Goal: Task Accomplishment & Management: Complete application form

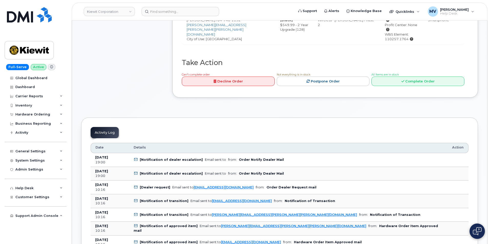
scroll to position [256, 0]
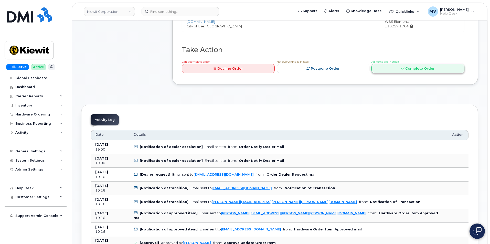
click at [426, 64] on link "Complete Order" at bounding box center [418, 68] width 93 height 9
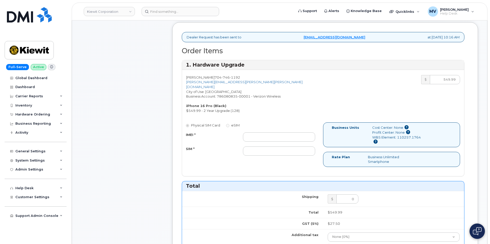
scroll to position [179, 0]
click at [268, 132] on input "IMEI *" at bounding box center [279, 136] width 72 height 9
paste input "358282728726698"
type input "358282728726698"
click at [264, 146] on input "SIM *" at bounding box center [279, 150] width 72 height 9
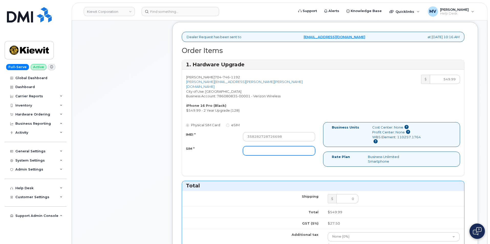
paste input "89049032007408885200219732019446"
type input "89049032007408885200219732019446"
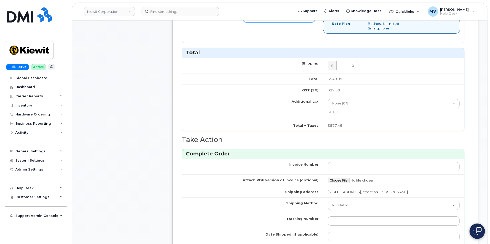
scroll to position [358, 0]
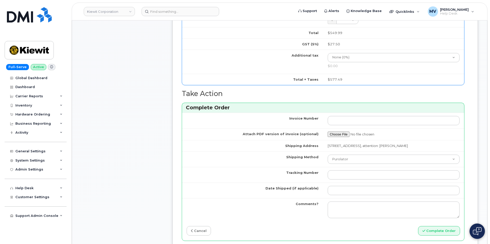
click at [354, 153] on td "Purolator UPS FedEx Canada Post Courier Other Drop Off Pick Up" at bounding box center [393, 159] width 141 height 16
click at [354, 156] on select "Purolator UPS FedEx Canada Post Courier Other Drop Off Pick Up" at bounding box center [394, 159] width 132 height 9
select select "FedEx"
click at [328, 155] on select "Purolator UPS FedEx Canada Post Courier Other Drop Off Pick Up" at bounding box center [394, 159] width 132 height 9
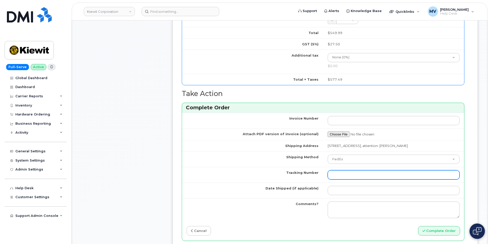
click at [354, 175] on input "Tracking Number" at bounding box center [394, 174] width 132 height 9
paste input "454266927376"
type input "454266927376"
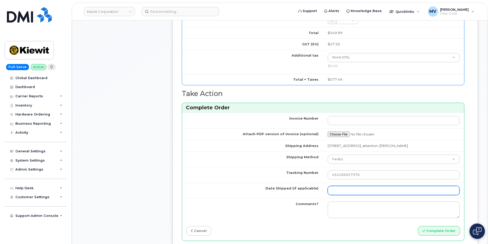
click at [341, 188] on input "Date Shipped (if applicable)" at bounding box center [394, 190] width 132 height 9
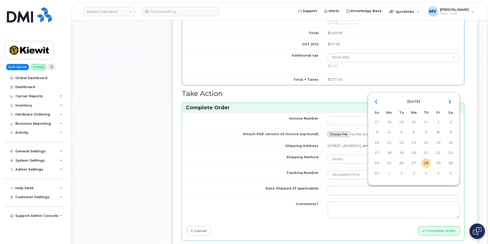
click at [427, 165] on td "28" at bounding box center [425, 162] width 9 height 9
type input "[DATE]"
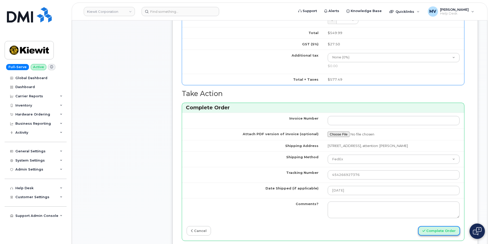
click at [444, 231] on button "Complete Order" at bounding box center [439, 230] width 42 height 9
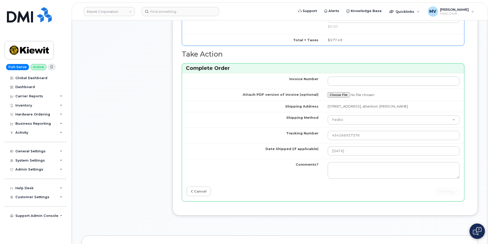
scroll to position [410, 0]
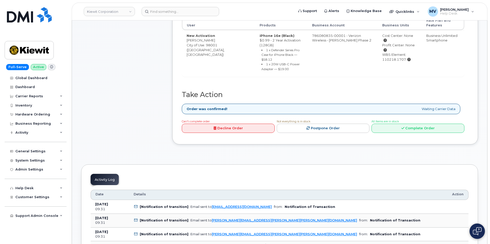
scroll to position [230, 0]
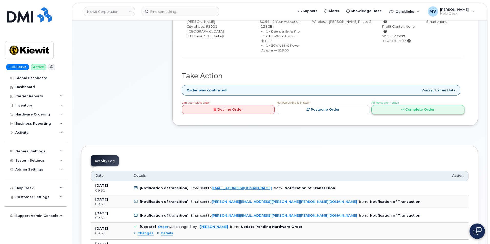
click at [415, 105] on link "Complete Order" at bounding box center [418, 109] width 93 height 9
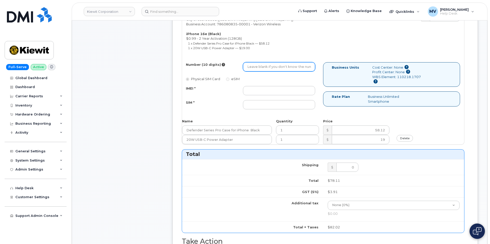
click at [272, 68] on input "Number (10 digits)" at bounding box center [279, 66] width 72 height 9
paste input "253-417-2674"
click at [264, 67] on input "253-417-2674" at bounding box center [279, 66] width 72 height 9
click at [256, 69] on input "253-4172674" at bounding box center [279, 66] width 72 height 9
type input "2534172674"
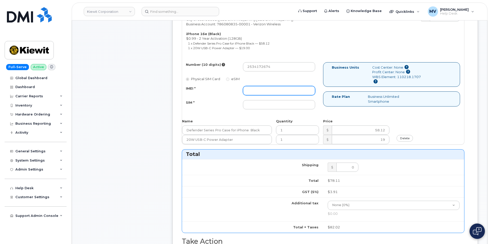
click at [274, 92] on input "IMEI *" at bounding box center [279, 90] width 72 height 9
paste input "351418499349248"
type input "351418499349248"
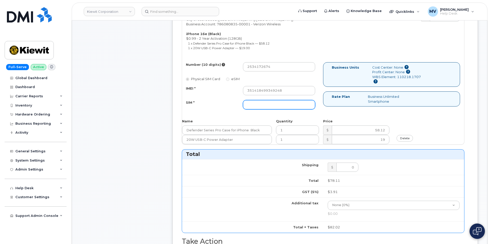
click at [254, 104] on input "SIM *" at bounding box center [279, 104] width 72 height 9
paste input "89043052010008889724034765178220"
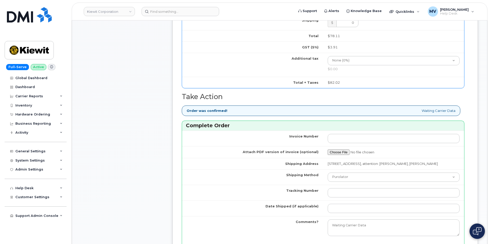
scroll to position [384, 0]
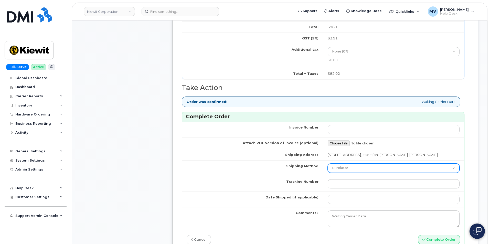
type input "89043052010008889724034765178220"
click at [362, 173] on select "Purolator UPS FedEx Canada Post Courier Other Drop Off Pick Up" at bounding box center [394, 168] width 132 height 9
select select "FedEx"
click at [328, 168] on select "Purolator UPS FedEx Canada Post Courier Other Drop Off Pick Up" at bounding box center [394, 168] width 132 height 9
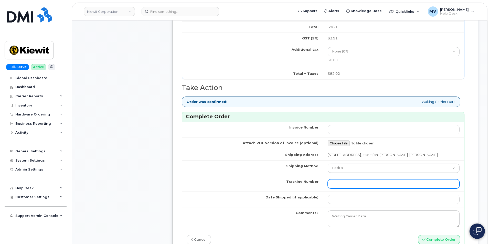
click at [361, 187] on input "Tracking Number" at bounding box center [394, 183] width 132 height 9
paste input "454266927398"
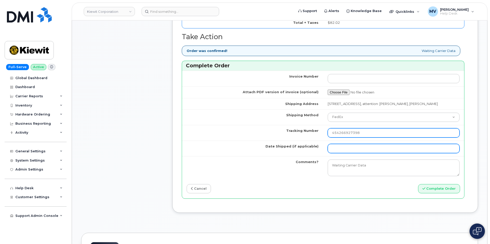
scroll to position [435, 0]
type input "454266927398"
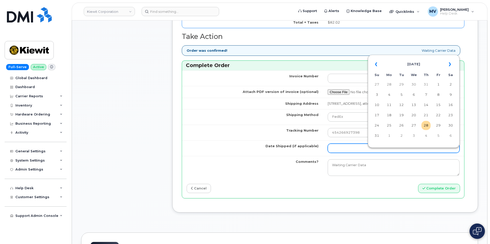
click at [353, 153] on input "Date Shipped (if applicable)" at bounding box center [394, 148] width 132 height 9
click at [426, 127] on td "28" at bounding box center [425, 125] width 9 height 9
type input "[DATE]"
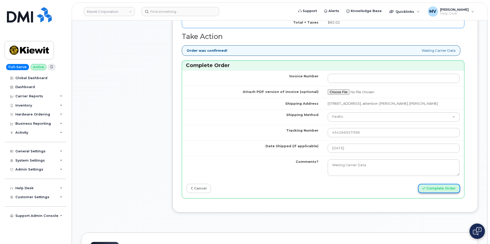
click at [445, 193] on button "Complete Order" at bounding box center [439, 188] width 42 height 9
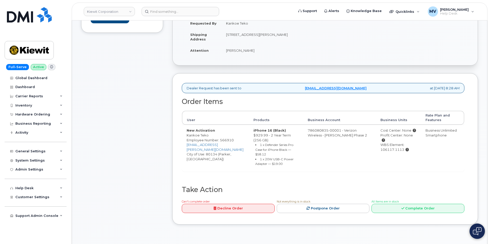
scroll to position [205, 0]
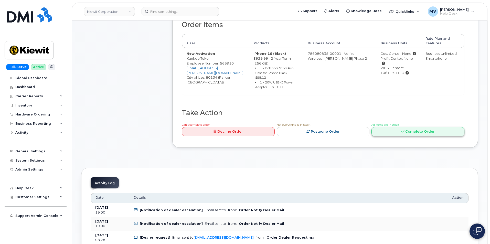
click at [427, 130] on link "Complete Order" at bounding box center [418, 131] width 93 height 9
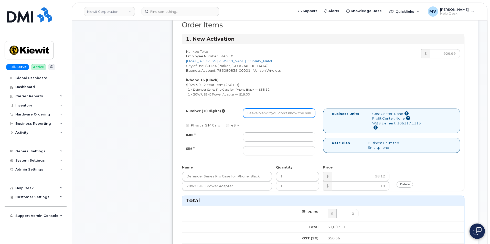
click at [268, 116] on input "Number (10 digits)" at bounding box center [279, 113] width 72 height 9
paste input "720-910-8579"
click at [264, 112] on input "720-910-8579" at bounding box center [279, 113] width 72 height 9
click at [256, 113] on input "720-9108579" at bounding box center [279, 113] width 72 height 9
type input "7209108579"
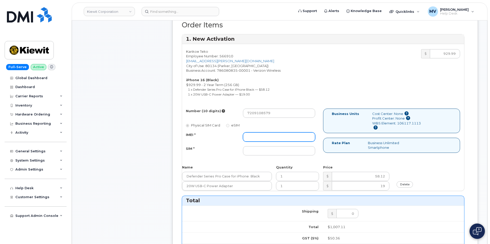
click at [271, 132] on input "IMEI *" at bounding box center [279, 136] width 72 height 9
paste input "359696884952005"
type input "359696884952005"
click at [262, 146] on input "SIM *" at bounding box center [279, 150] width 72 height 9
paste input "89049032007408885200208128935318"
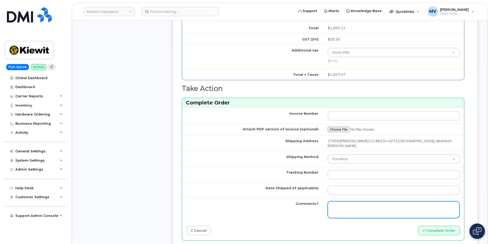
scroll to position [435, 0]
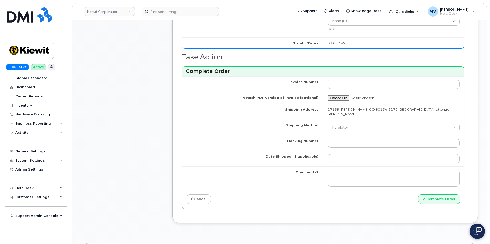
type input "89049032007408885200208128935318"
click at [363, 133] on td "Purolator UPS FedEx Canada Post Courier Other Drop Off Pick Up" at bounding box center [393, 128] width 141 height 16
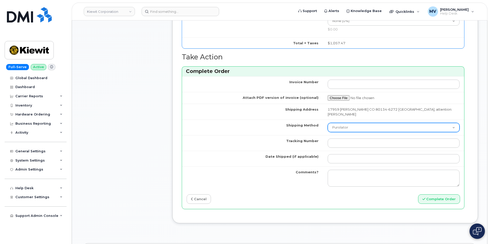
click at [363, 130] on select "Purolator UPS FedEx Canada Post Courier Other Drop Off Pick Up" at bounding box center [394, 127] width 132 height 9
select select "FedEx"
click at [328, 123] on select "Purolator UPS FedEx Canada Post Courier Other Drop Off Pick Up" at bounding box center [394, 127] width 132 height 9
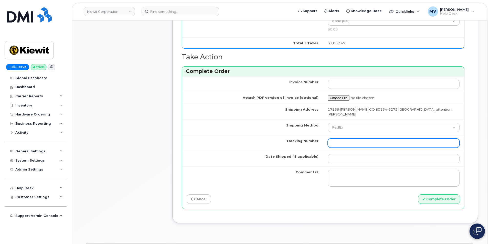
click at [338, 145] on input "Tracking Number" at bounding box center [394, 143] width 132 height 9
paste input "454266927402"
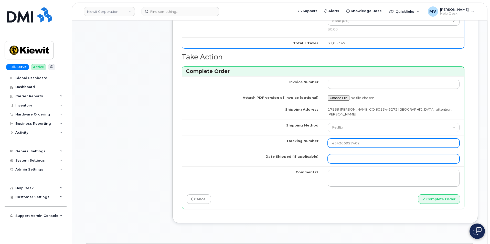
type input "454266927402"
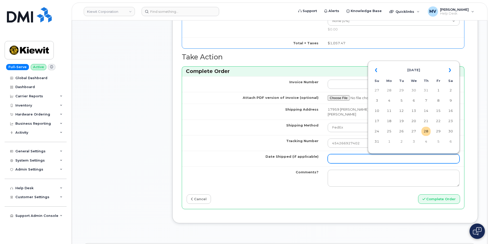
click at [356, 158] on input "Date Shipped (if applicable)" at bounding box center [394, 158] width 132 height 9
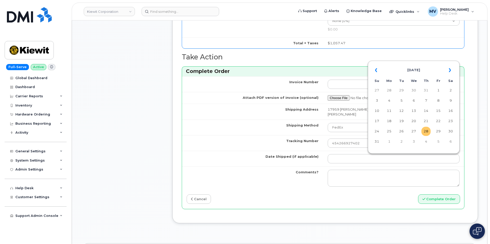
click at [424, 133] on td "28" at bounding box center [425, 131] width 9 height 9
type input "[DATE]"
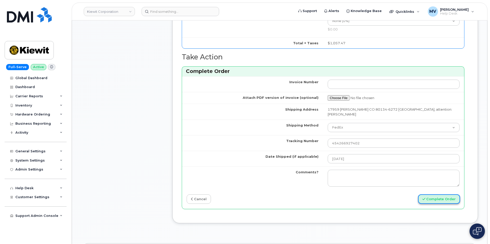
click at [441, 199] on button "Complete Order" at bounding box center [439, 198] width 42 height 9
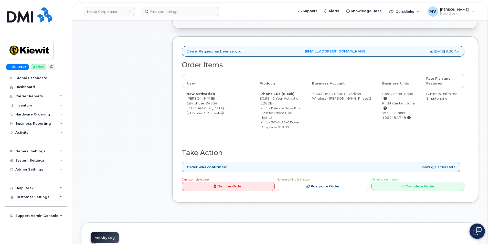
scroll to position [256, 0]
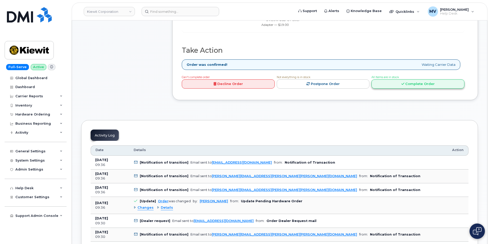
click at [422, 79] on link "Complete Order" at bounding box center [418, 83] width 93 height 9
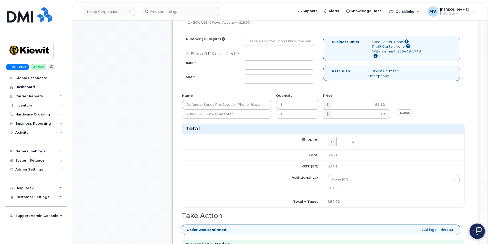
scroll to position [205, 0]
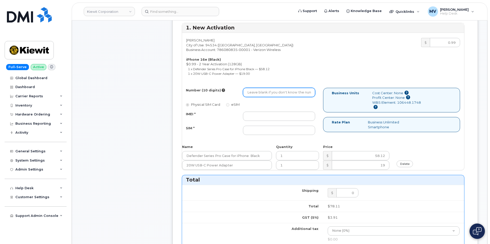
click at [268, 95] on input "Number (10 digits)" at bounding box center [279, 92] width 72 height 9
paste input "[PHONE_NUMBER]"
click at [263, 96] on input "[PHONE_NUMBER]" at bounding box center [279, 92] width 72 height 9
click at [256, 91] on input "369-2220594" at bounding box center [279, 92] width 72 height 9
type input "3692220594"
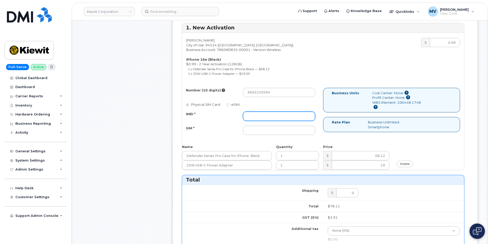
click at [271, 119] on input "IMEI *" at bounding box center [279, 116] width 72 height 9
paste input "351418499339132"
type input "351418499339132"
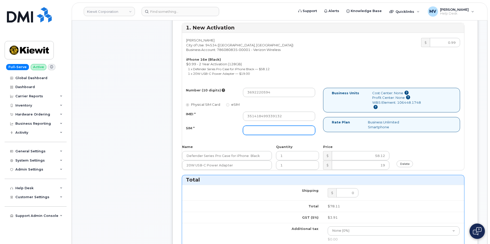
click at [283, 128] on input "SIM *" at bounding box center [279, 130] width 72 height 9
paste input "89043052010008889725002576030131"
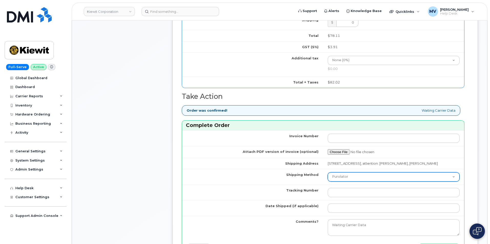
scroll to position [384, 0]
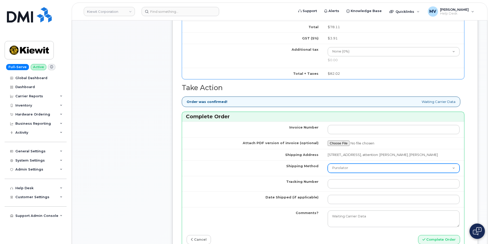
type input "89043052010008889725002576030131"
click at [344, 168] on td "Purolator UPS FedEx Canada Post Courier Other Drop Off Pick Up" at bounding box center [393, 168] width 141 height 16
click at [343, 173] on select "Purolator UPS FedEx Canada Post Courier Other Drop Off Pick Up" at bounding box center [394, 168] width 132 height 9
select select "FedEx"
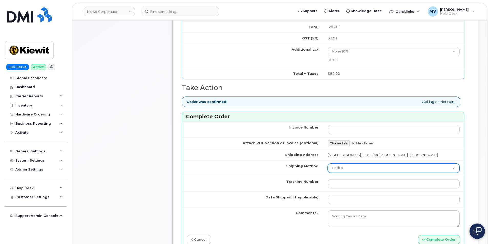
click at [328, 168] on select "Purolator UPS FedEx Canada Post Courier Other Drop Off Pick Up" at bounding box center [394, 168] width 132 height 9
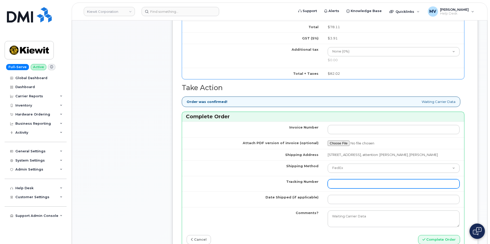
click at [343, 187] on input "Tracking Number" at bounding box center [394, 183] width 132 height 9
paste input "[PHONE_NUMBER]"
drag, startPoint x: 364, startPoint y: 189, endPoint x: 274, endPoint y: 188, distance: 89.9
click at [279, 188] on tr "Tracking Number [PHONE_NUMBER]" at bounding box center [323, 184] width 282 height 16
paste input "454266927413"
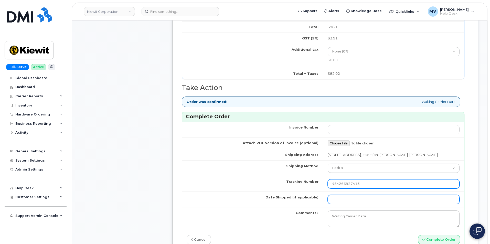
type input "454266927413"
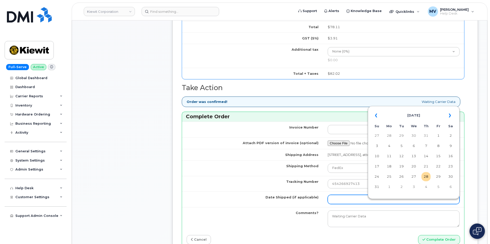
click at [371, 202] on input "Date Shipped (if applicable)" at bounding box center [394, 199] width 132 height 9
click at [431, 178] on table "« August 2025 » Su Mo Tu We Th Fr Sa 27 28 29 30 31 1 2 3 4 5 6 7 8 9 10 11 12 …" at bounding box center [413, 151] width 89 height 88
click at [428, 178] on td "28" at bounding box center [425, 176] width 9 height 9
type input "[DATE]"
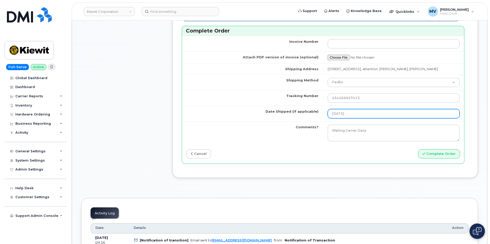
scroll to position [486, 0]
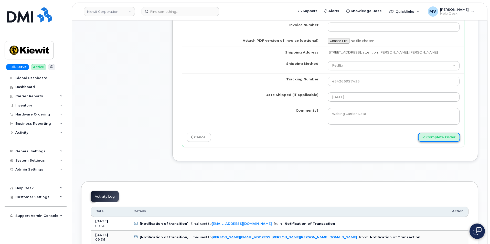
click at [453, 141] on button "Complete Order" at bounding box center [439, 137] width 42 height 9
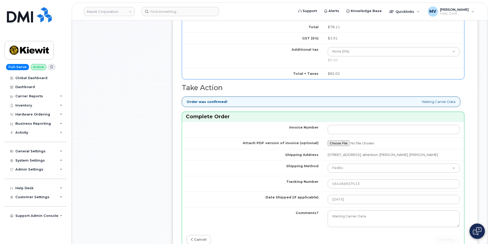
scroll to position [358, 0]
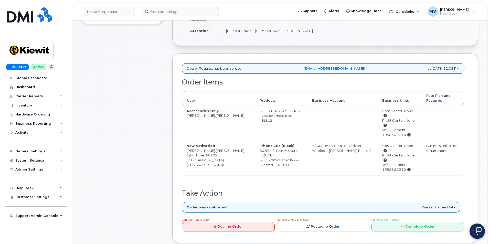
scroll to position [179, 0]
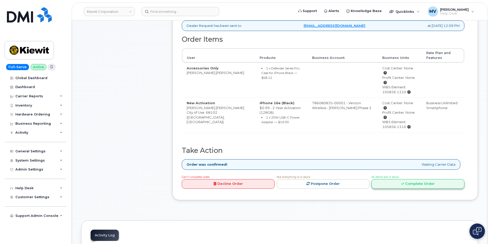
click at [406, 179] on link "Complete Order" at bounding box center [418, 183] width 93 height 9
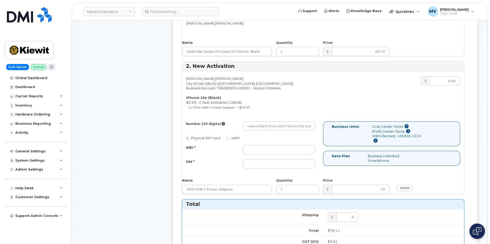
scroll to position [256, 0]
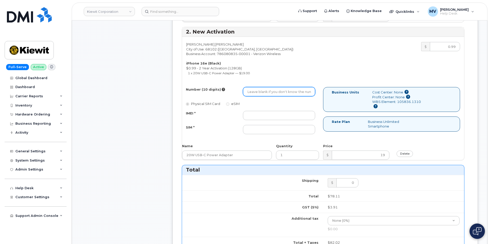
click at [282, 91] on input "Number (10 digits)" at bounding box center [279, 91] width 72 height 9
paste input "480-978-3351"
click at [264, 94] on input "480-978-3351" at bounding box center [279, 91] width 72 height 9
click at [256, 95] on input "480-9783351" at bounding box center [279, 91] width 72 height 9
type input "4809783351"
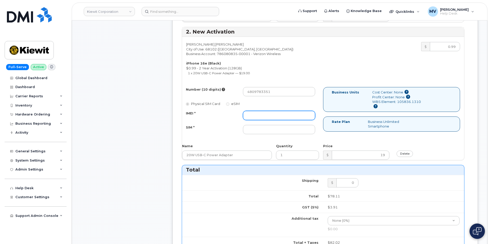
click at [264, 116] on input "IMEI *" at bounding box center [279, 115] width 72 height 9
paste input "351418498022622"
type input "351418498022622"
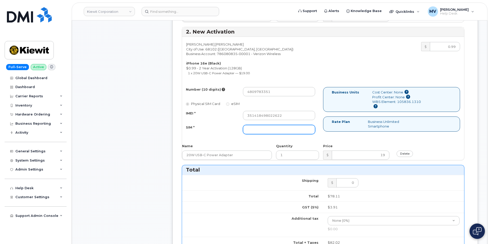
click at [282, 132] on input "SIM *" at bounding box center [279, 129] width 72 height 9
paste input "89043052010008889725002575170808"
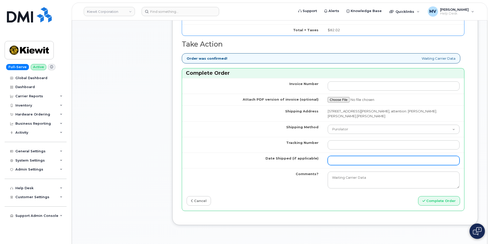
scroll to position [486, 0]
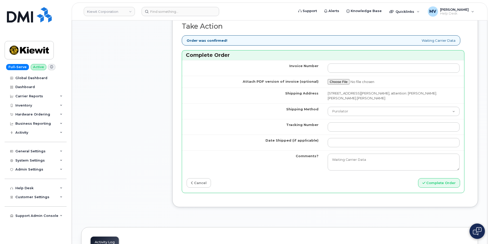
type input "89043052010008889725002575170808"
click at [355, 117] on td "Purolator UPS FedEx Canada Post Courier Other Drop Off Pick Up" at bounding box center [393, 111] width 141 height 16
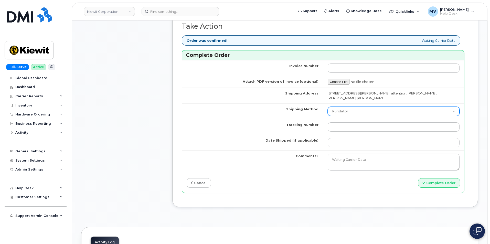
click at [356, 113] on select "Purolator UPS FedEx Canada Post Courier Other Drop Off Pick Up" at bounding box center [394, 111] width 132 height 9
select select "FedEx"
click at [328, 107] on select "Purolator UPS FedEx Canada Post Courier Other Drop Off Pick Up" at bounding box center [394, 111] width 132 height 9
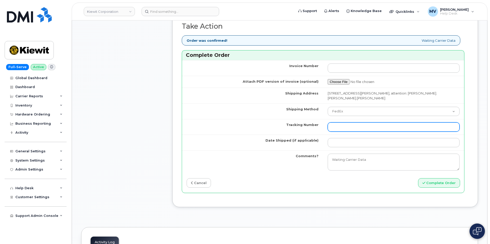
click at [348, 130] on input "Tracking Number" at bounding box center [394, 126] width 132 height 9
paste input "454266927435"
type input "454266927435"
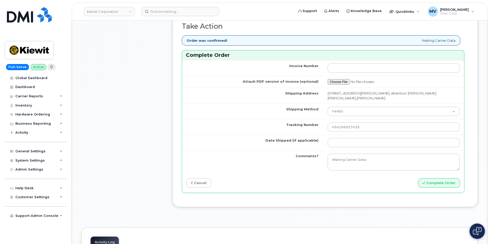
click at [334, 147] on td at bounding box center [393, 143] width 141 height 16
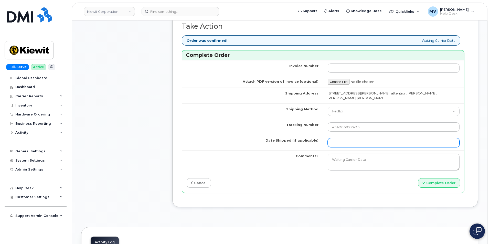
click at [333, 146] on input "Date Shipped (if applicable)" at bounding box center [394, 142] width 132 height 9
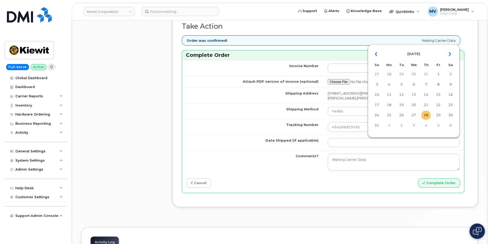
click at [428, 114] on td "28" at bounding box center [425, 115] width 9 height 9
type input "[DATE]"
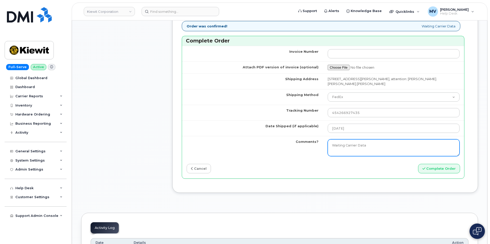
scroll to position [512, 0]
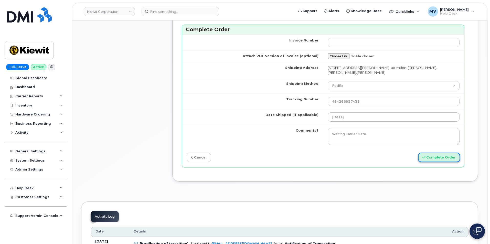
click at [436, 157] on button "Complete Order" at bounding box center [439, 157] width 42 height 9
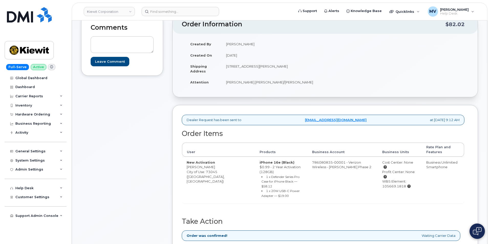
scroll to position [180, 0]
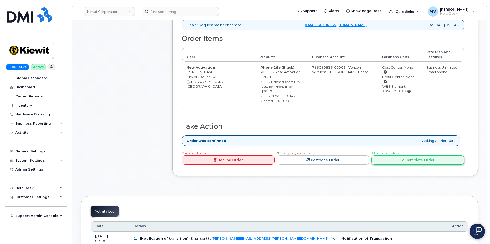
click at [422, 155] on link "Complete Order" at bounding box center [418, 159] width 93 height 9
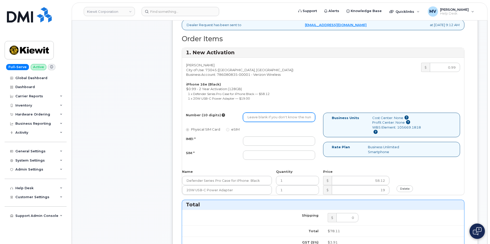
click at [286, 118] on input "Number (10 digits)" at bounding box center [279, 117] width 72 height 9
paste input "405-368-4995"
click at [263, 122] on input "405-368-4995" at bounding box center [279, 117] width 72 height 9
click at [255, 117] on input "405-3684995" at bounding box center [279, 117] width 72 height 9
click at [256, 117] on input "405-3684995" at bounding box center [279, 117] width 72 height 9
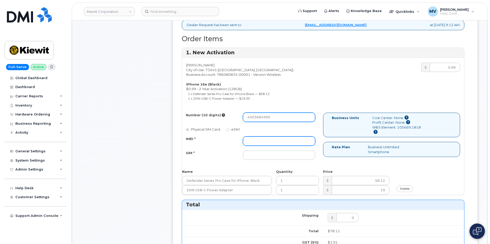
type input "4053684995"
click at [257, 144] on input "IMEI *" at bounding box center [279, 140] width 72 height 9
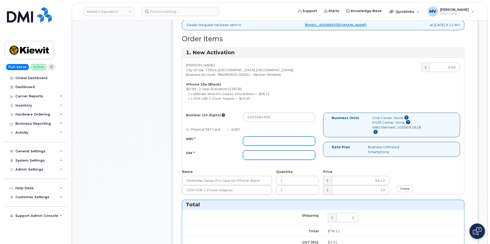
paste input "351418499735446"
type input "351418499735446"
click at [273, 160] on input "SIM *" at bounding box center [279, 155] width 72 height 9
paste input "89043052010008889725002007494313"
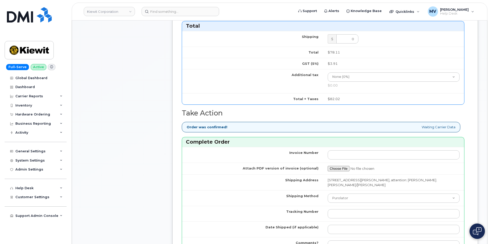
scroll to position [385, 0]
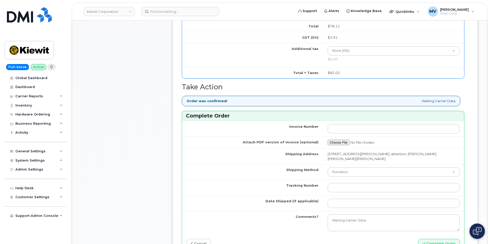
type input "89043052010008889725002007494313"
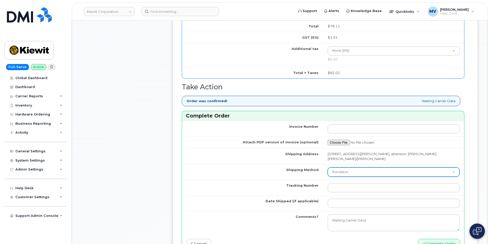
drag, startPoint x: 361, startPoint y: 180, endPoint x: 362, endPoint y: 175, distance: 5.2
click at [361, 179] on tbody "Invoice Number Attach PDF version of invoice (optional) Shipping Address 19801 …" at bounding box center [323, 177] width 282 height 113
click at [362, 175] on select "Purolator UPS FedEx Canada Post Courier Other Drop Off Pick Up" at bounding box center [394, 171] width 132 height 9
select select "FedEx"
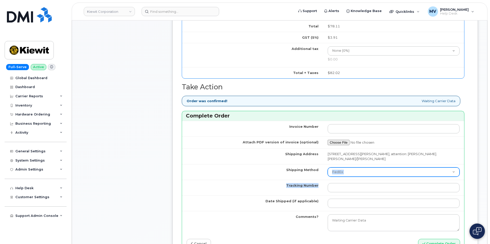
click at [328, 167] on select "Purolator UPS FedEx Canada Post Courier Other Drop Off Pick Up" at bounding box center [394, 171] width 132 height 9
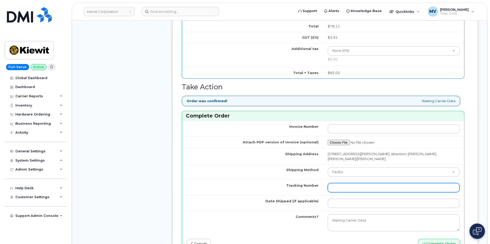
click at [355, 192] on input "Tracking Number" at bounding box center [394, 187] width 132 height 9
paste input "454266927446"
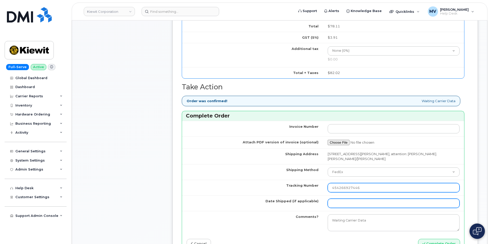
type input "454266927446"
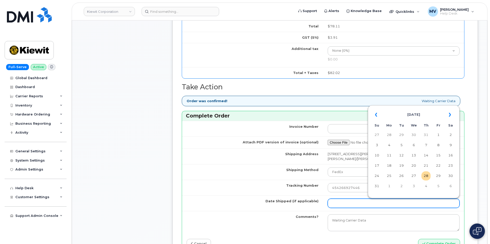
click at [350, 200] on input "Date Shipped (if applicable)" at bounding box center [394, 203] width 132 height 9
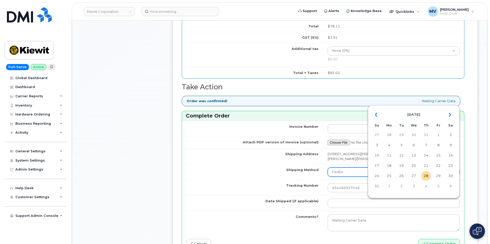
click at [423, 176] on td "28" at bounding box center [425, 175] width 9 height 9
type input "[DATE]"
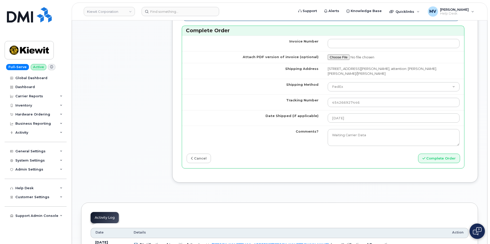
scroll to position [513, 0]
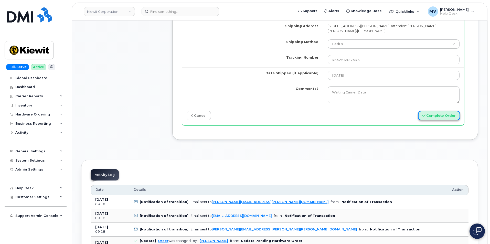
click at [444, 120] on button "Complete Order" at bounding box center [439, 115] width 42 height 9
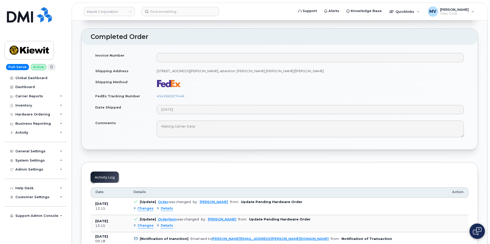
scroll to position [282, 0]
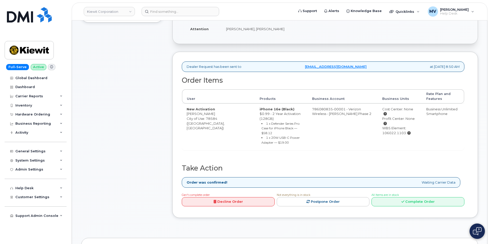
scroll to position [154, 0]
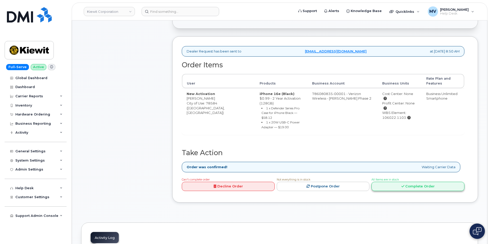
click at [430, 182] on link "Complete Order" at bounding box center [418, 186] width 93 height 9
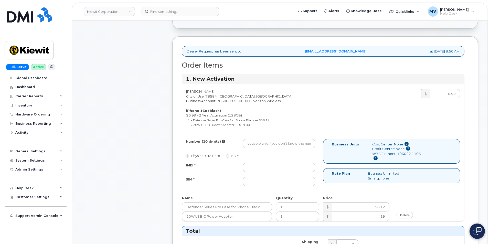
scroll to position [230, 0]
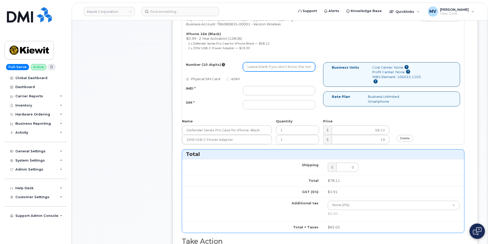
click at [279, 68] on input "Number (10 digits)" at bounding box center [279, 66] width 72 height 9
paste input "454266927457"
click at [281, 63] on input "454266927457" at bounding box center [279, 66] width 72 height 9
click at [281, 66] on input "454266927457" at bounding box center [279, 66] width 72 height 9
click at [281, 67] on input "454266927457" at bounding box center [279, 66] width 72 height 9
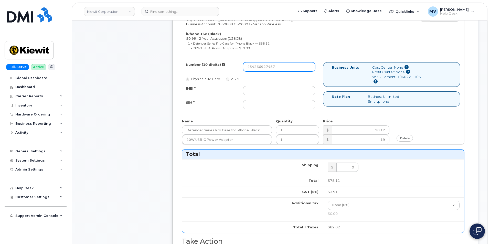
paste input "956-298-163"
click at [256, 67] on input "956-298-1637" at bounding box center [279, 66] width 72 height 9
click at [263, 67] on input "956298-1637" at bounding box center [279, 66] width 72 height 9
type input "9562981637"
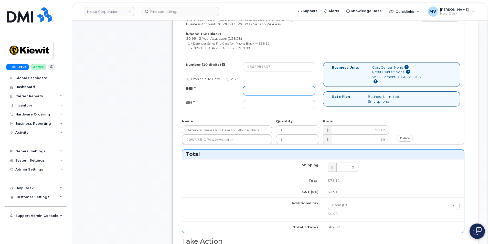
click at [290, 91] on input "IMEI *" at bounding box center [279, 90] width 72 height 9
paste input "351418497784578"
type input "351418497784578"
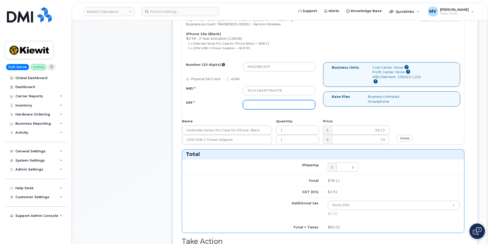
click at [263, 103] on input "SIM *" at bounding box center [279, 104] width 72 height 9
paste input "89043052010008889725002007319422"
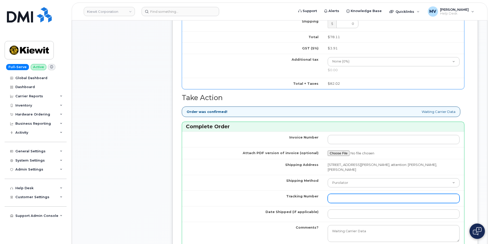
scroll to position [410, 0]
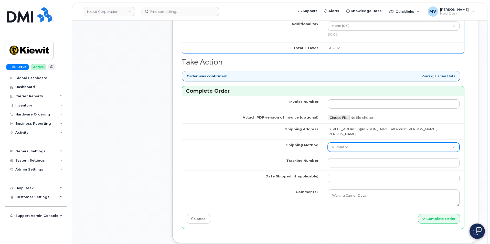
type input "89043052010008889725002007319422"
click at [370, 147] on select "Purolator UPS FedEx Canada Post Courier Other Drop Off Pick Up" at bounding box center [394, 147] width 132 height 9
select select "FedEx"
click at [328, 143] on select "Purolator UPS FedEx Canada Post Courier Other Drop Off Pick Up" at bounding box center [394, 147] width 132 height 9
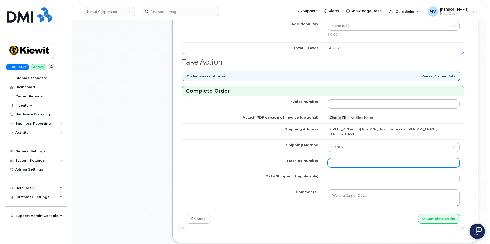
click at [340, 167] on input "Tracking Number" at bounding box center [394, 162] width 132 height 9
paste input "454266927457"
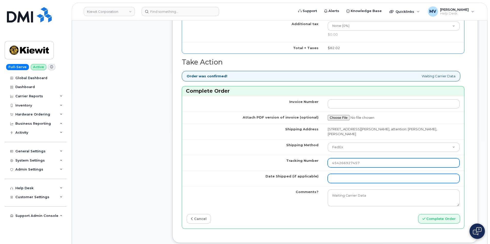
type input "454266927457"
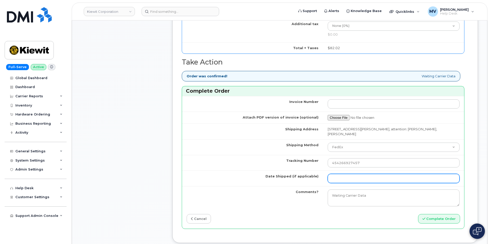
click at [349, 177] on input "Date Shipped (if applicable)" at bounding box center [394, 178] width 132 height 9
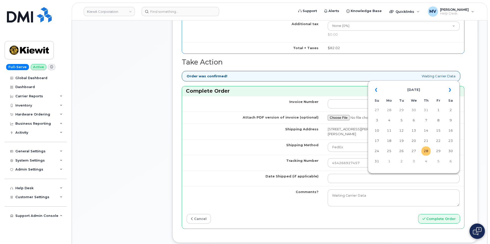
click at [425, 153] on td "28" at bounding box center [425, 150] width 9 height 9
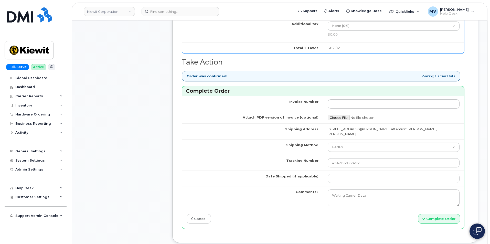
type input "[DATE]"
click at [425, 218] on icon "submit" at bounding box center [423, 218] width 3 height 3
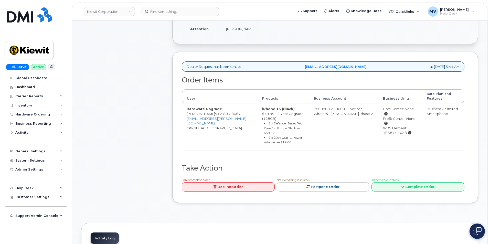
scroll to position [154, 0]
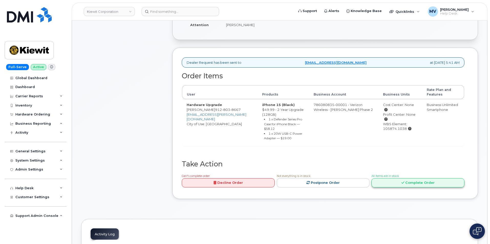
click at [418, 183] on link "Complete Order" at bounding box center [418, 182] width 93 height 9
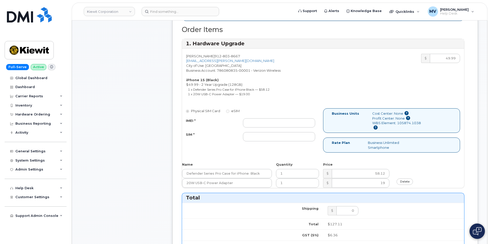
scroll to position [179, 0]
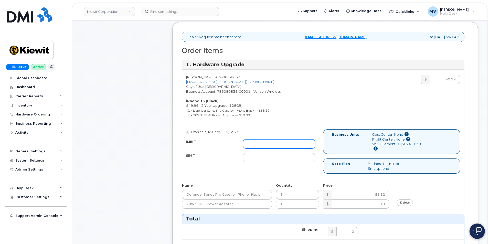
click at [285, 145] on input "IMEI *" at bounding box center [279, 143] width 72 height 9
paste input "355135956562768"
type input "355135956562768"
click at [251, 156] on input "SIM *" at bounding box center [279, 157] width 72 height 9
paste input "89049032007208888800211983826658"
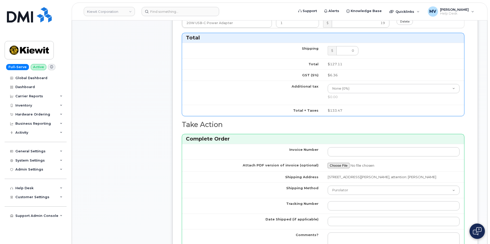
scroll to position [410, 0]
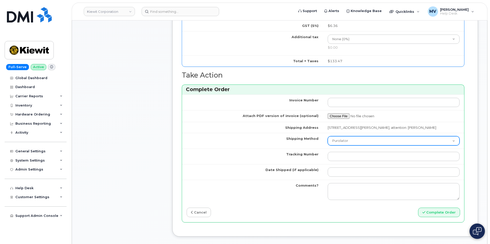
type input "89049032007208888800211983826658"
click at [346, 145] on select "Purolator UPS FedEx Canada Post Courier Other Drop Off Pick Up" at bounding box center [394, 140] width 132 height 9
select select "FedEx"
click at [328, 141] on select "Purolator UPS FedEx Canada Post Courier Other Drop Off Pick Up" at bounding box center [394, 140] width 132 height 9
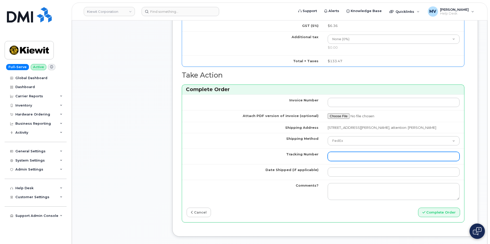
click at [348, 161] on input "Tracking Number" at bounding box center [394, 156] width 132 height 9
paste input "454266927468"
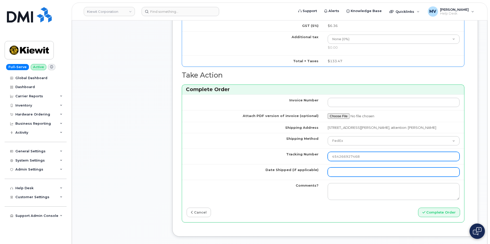
type input "454266927468"
click at [343, 177] on input "Date Shipped (if applicable)" at bounding box center [394, 171] width 132 height 9
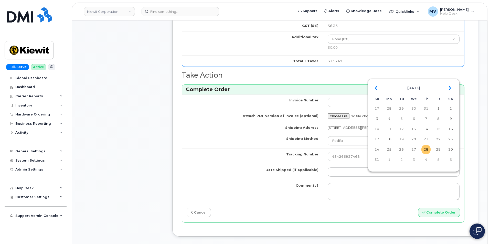
click at [429, 148] on td "28" at bounding box center [425, 149] width 9 height 9
type input "[DATE]"
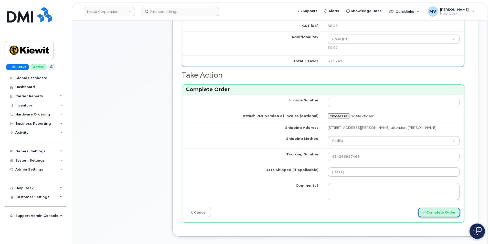
click at [431, 217] on button "Complete Order" at bounding box center [439, 212] width 42 height 9
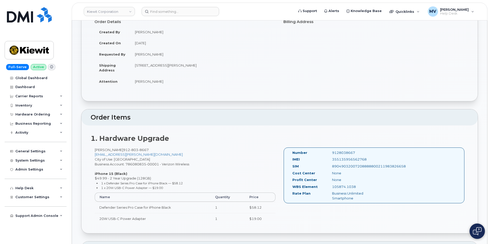
scroll to position [256, 0]
